Goal: Use online tool/utility

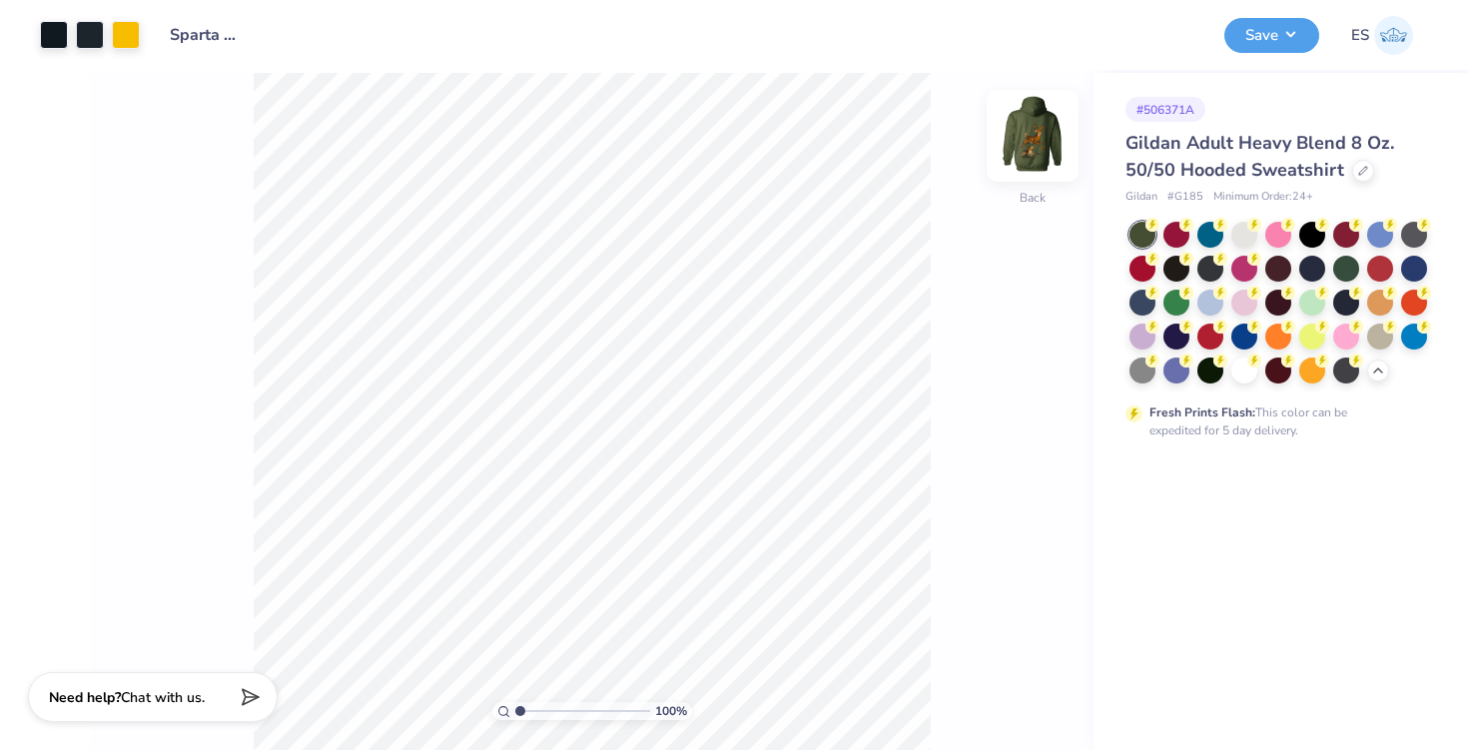
click at [1030, 137] on img at bounding box center [1033, 136] width 80 height 80
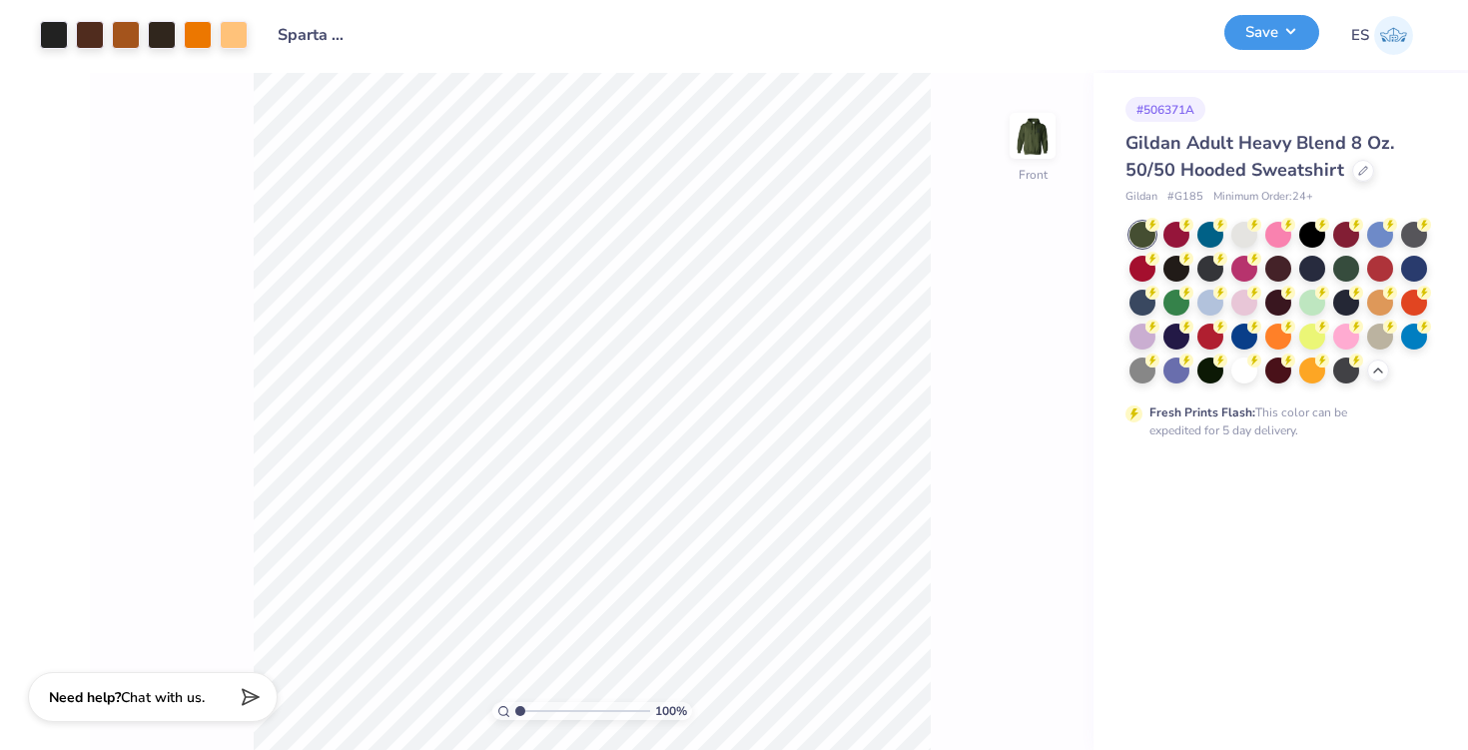
click at [1265, 41] on button "Save" at bounding box center [1271, 32] width 95 height 35
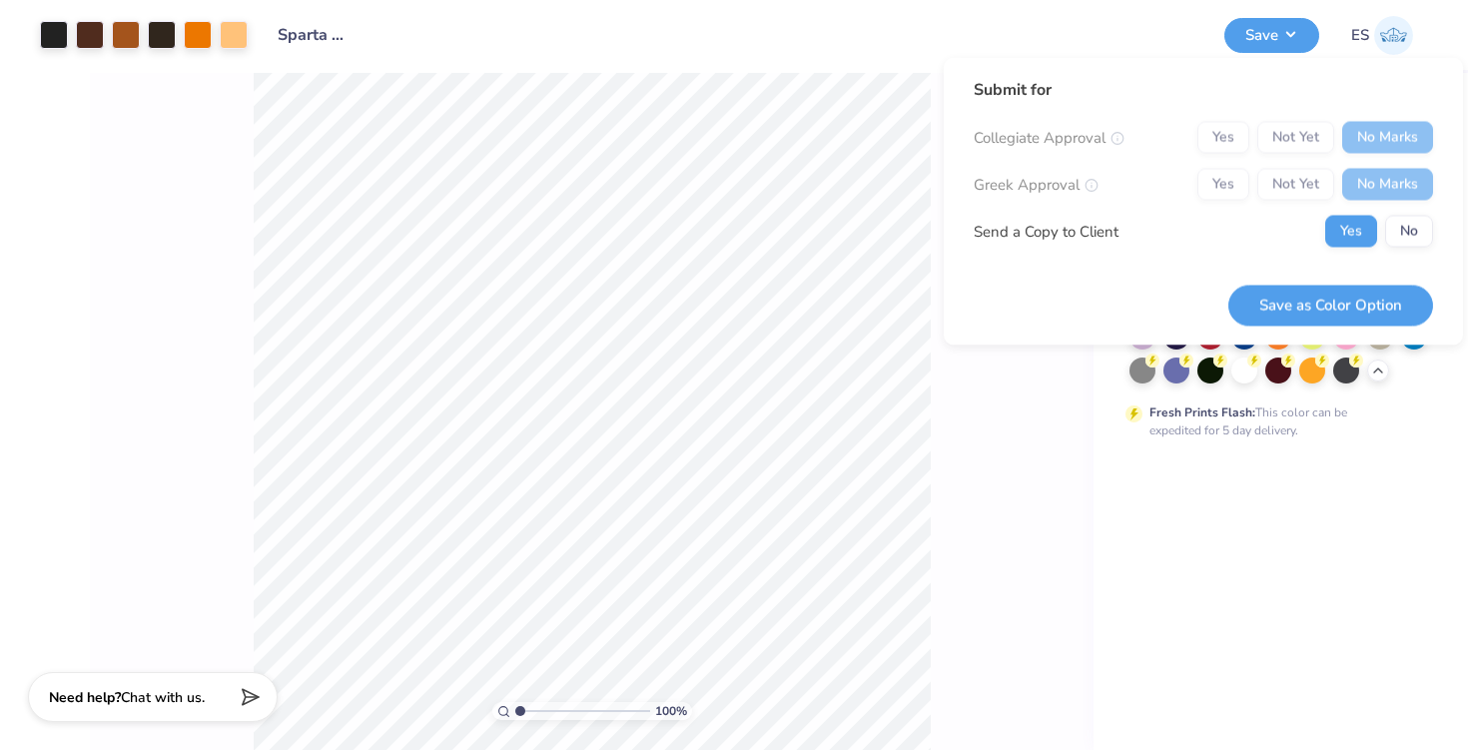
click at [1110, 483] on div "# 506371A Gildan Adult Heavy Blend 8 Oz. 50/50 Hooded Sweatshirt Gildan # G185 …" at bounding box center [1281, 411] width 375 height 677
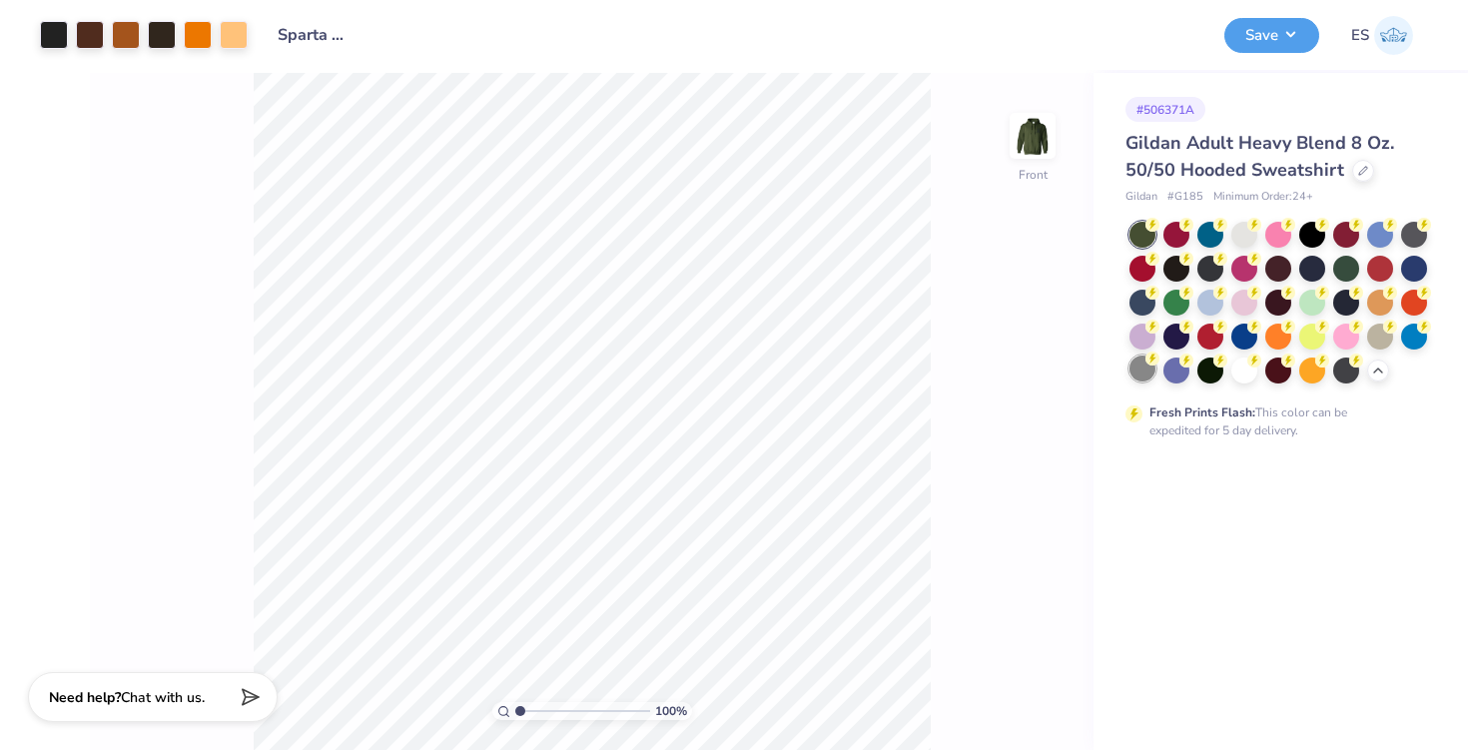
click at [1146, 373] on div at bounding box center [1143, 369] width 26 height 26
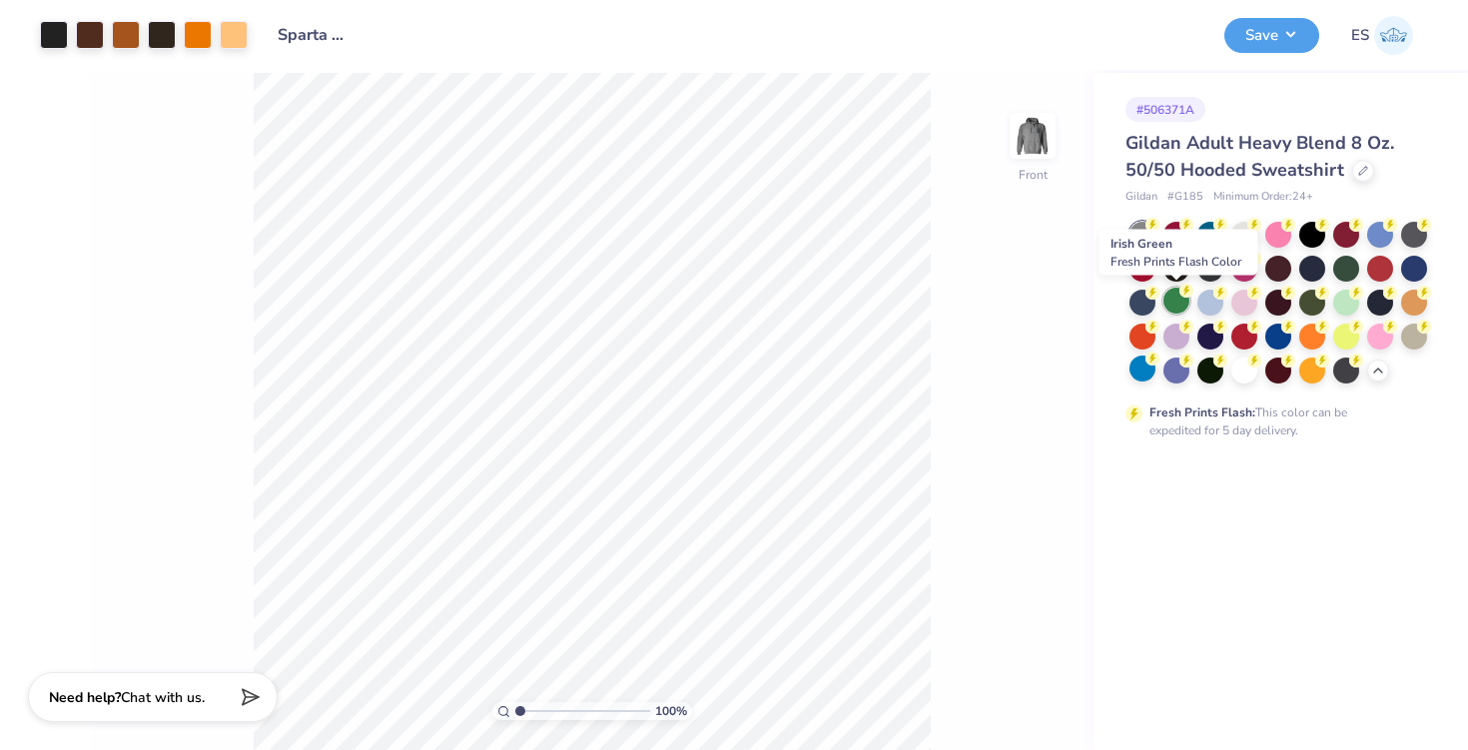
click at [1173, 302] on div at bounding box center [1177, 301] width 26 height 26
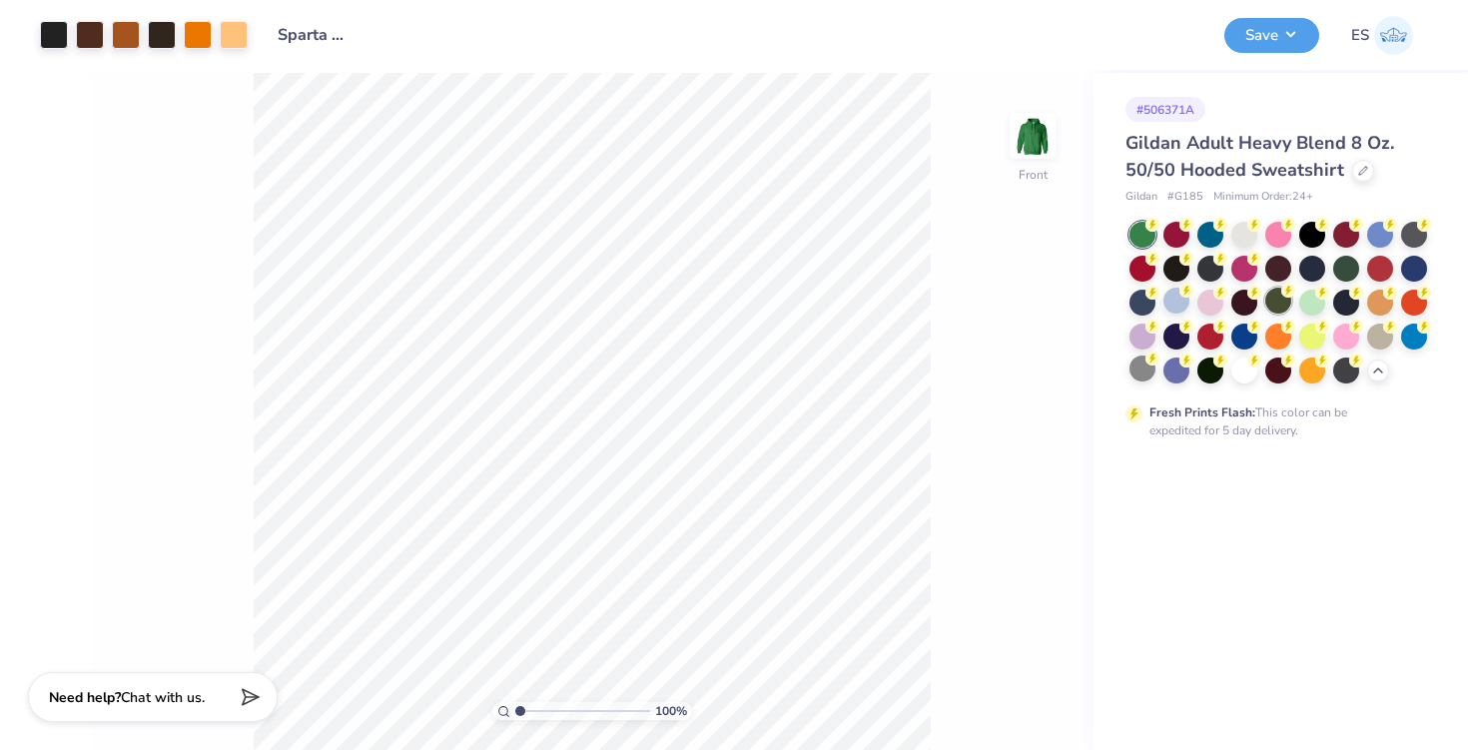
click at [1270, 300] on div at bounding box center [1278, 301] width 26 height 26
click at [196, 42] on div at bounding box center [198, 33] width 28 height 28
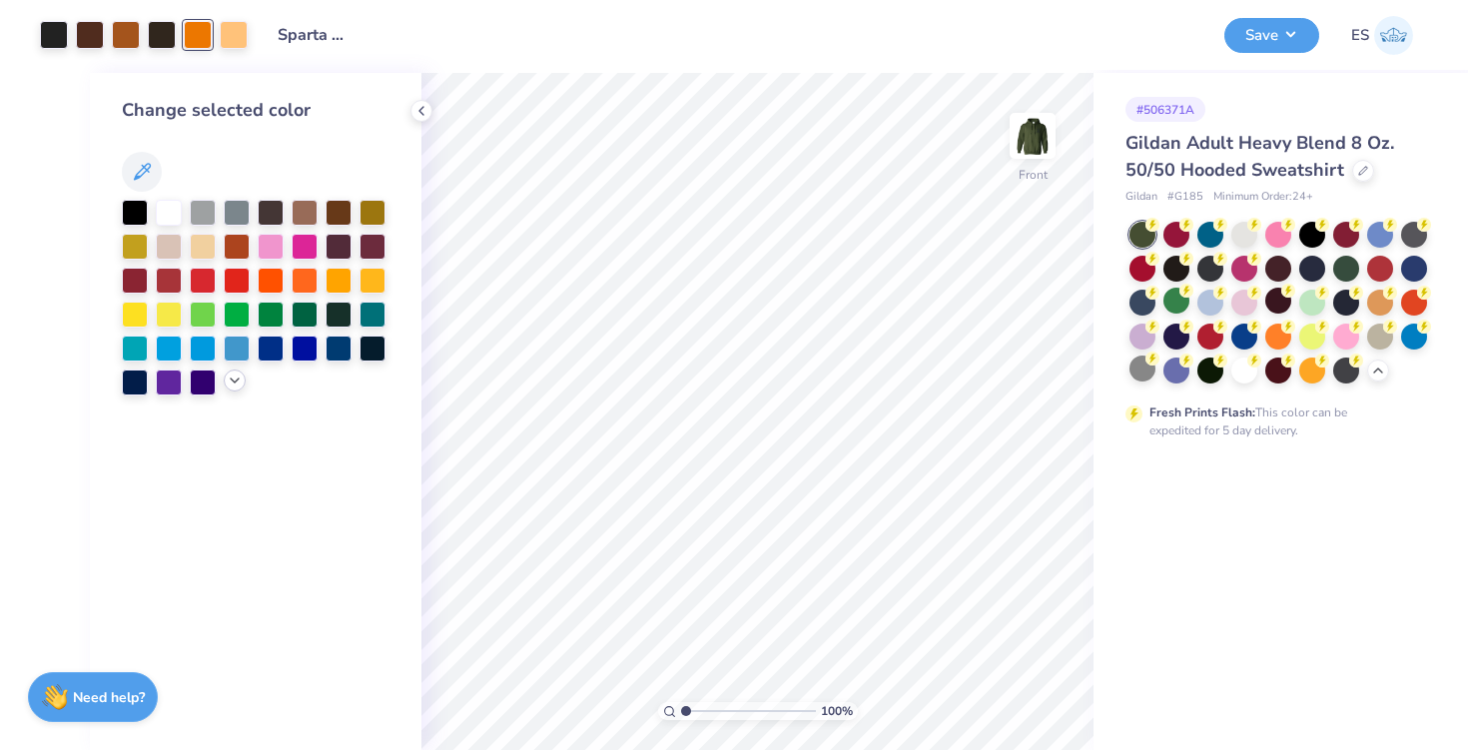
click at [232, 385] on icon at bounding box center [235, 381] width 16 height 16
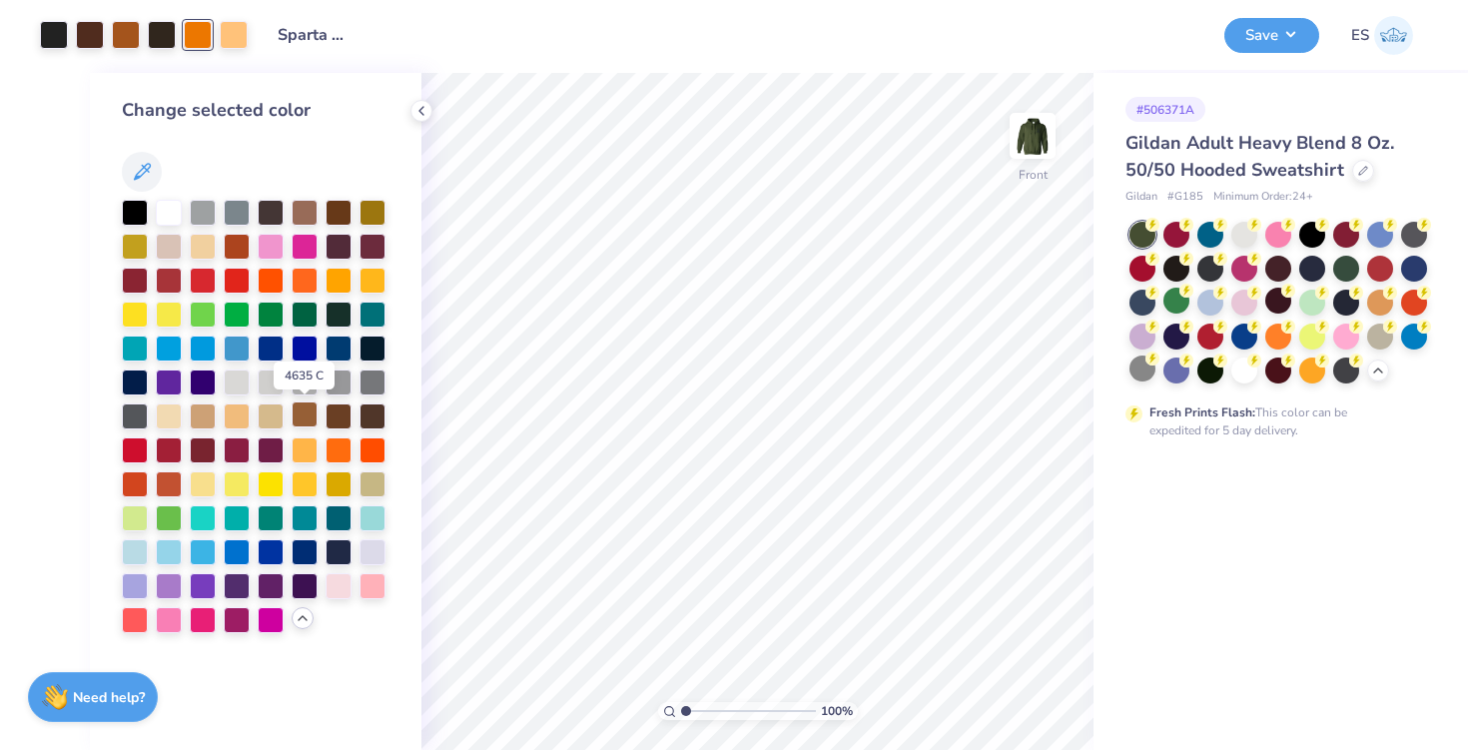
click at [309, 419] on div at bounding box center [305, 414] width 26 height 26
click at [1259, 25] on button "Save" at bounding box center [1271, 32] width 95 height 35
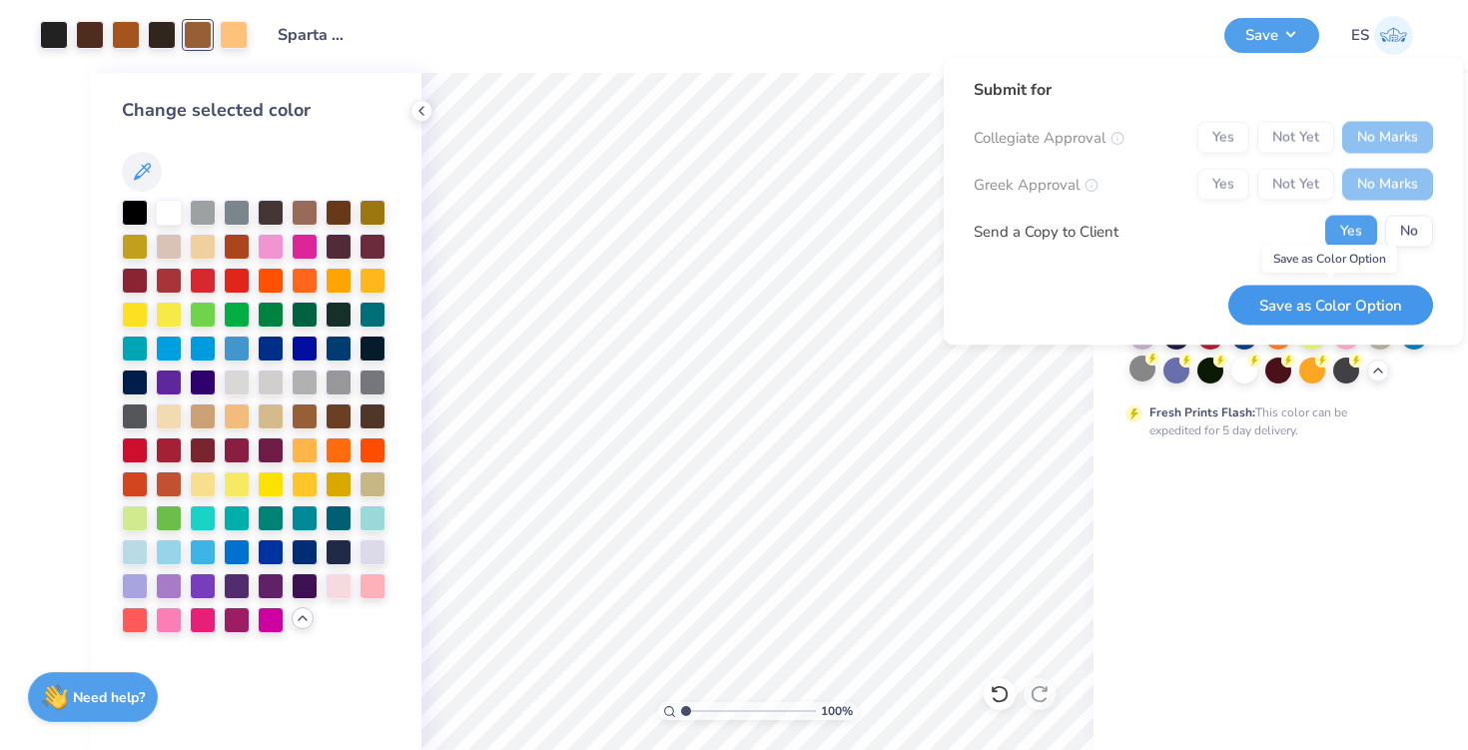
click at [1373, 304] on button "Save as Color Option" at bounding box center [1330, 305] width 205 height 41
